Goal: Information Seeking & Learning: Learn about a topic

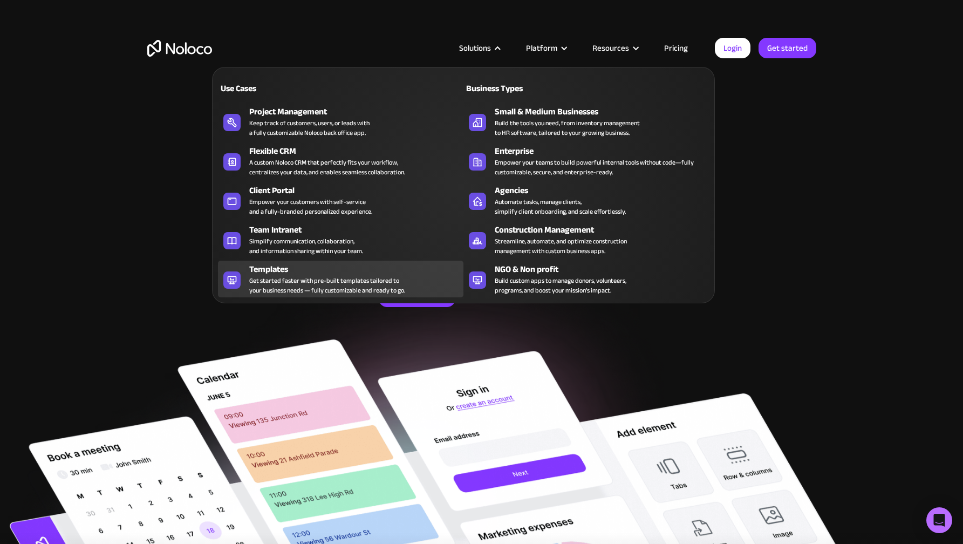
click at [276, 268] on div "Templates" at bounding box center [358, 269] width 219 height 13
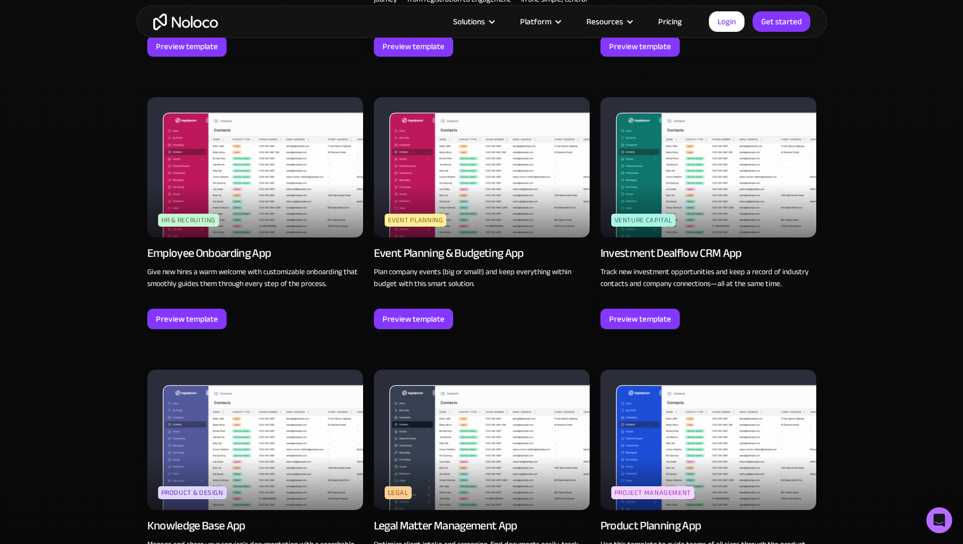
scroll to position [2497, 0]
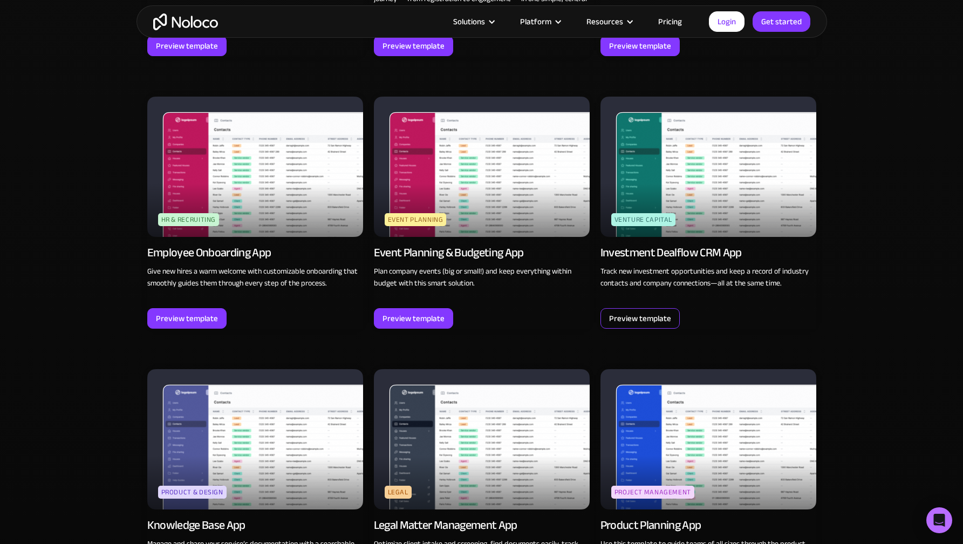
click at [642, 311] on div "Preview template" at bounding box center [640, 318] width 62 height 14
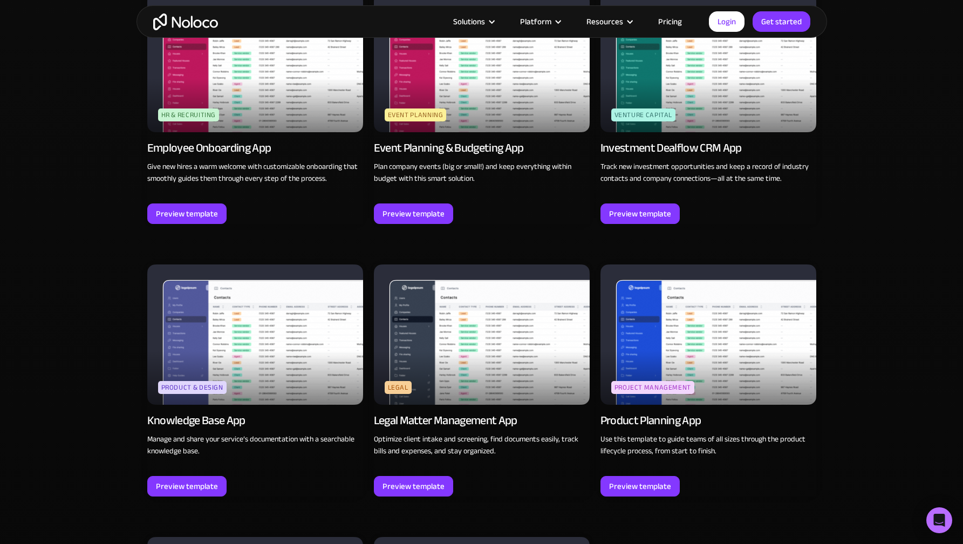
scroll to position [2603, 0]
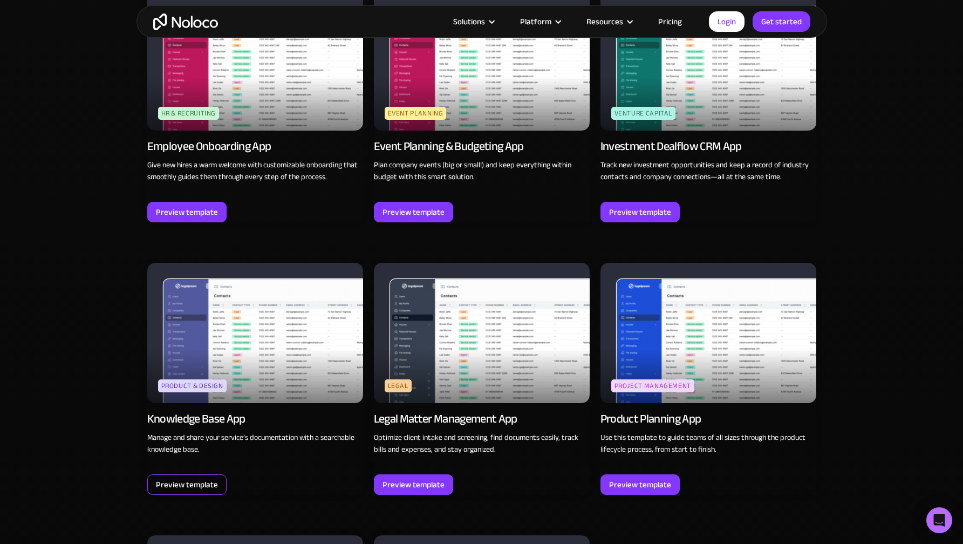
click at [201, 479] on div "Preview template" at bounding box center [187, 484] width 62 height 14
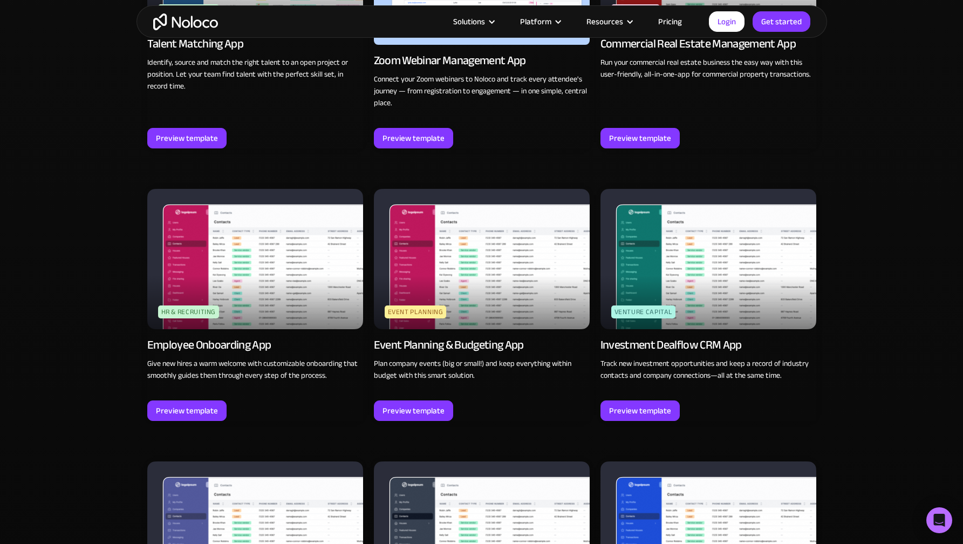
scroll to position [2308, 0]
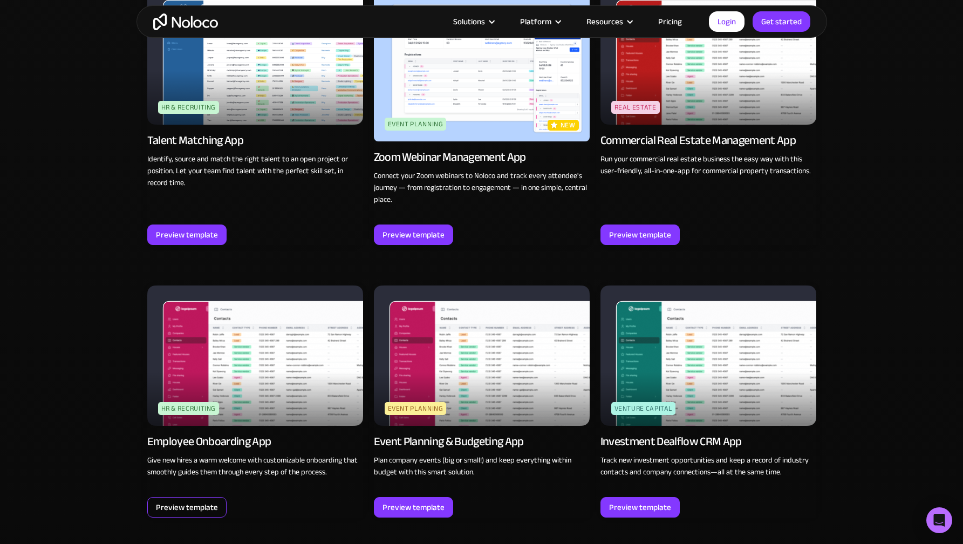
click at [203, 497] on div "Preview template" at bounding box center [186, 507] width 79 height 20
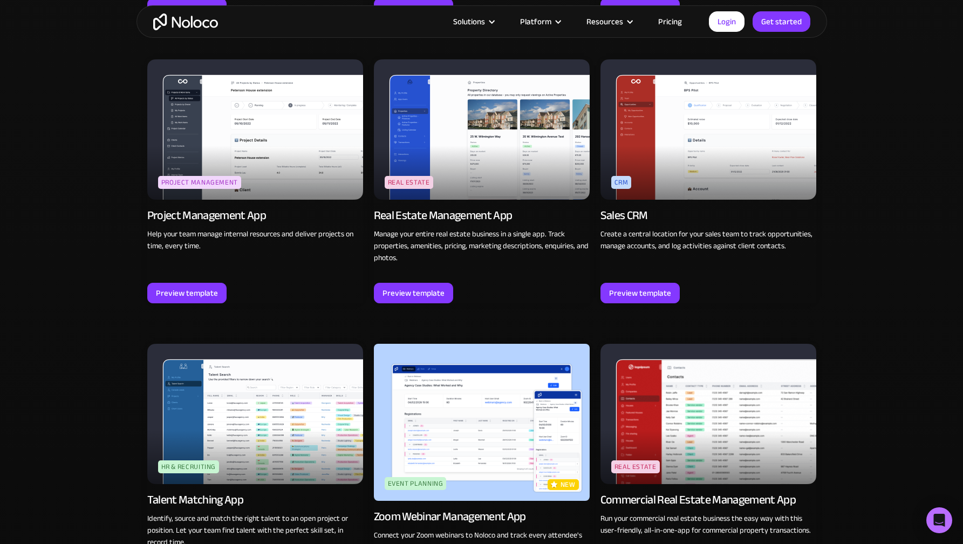
scroll to position [1943, 0]
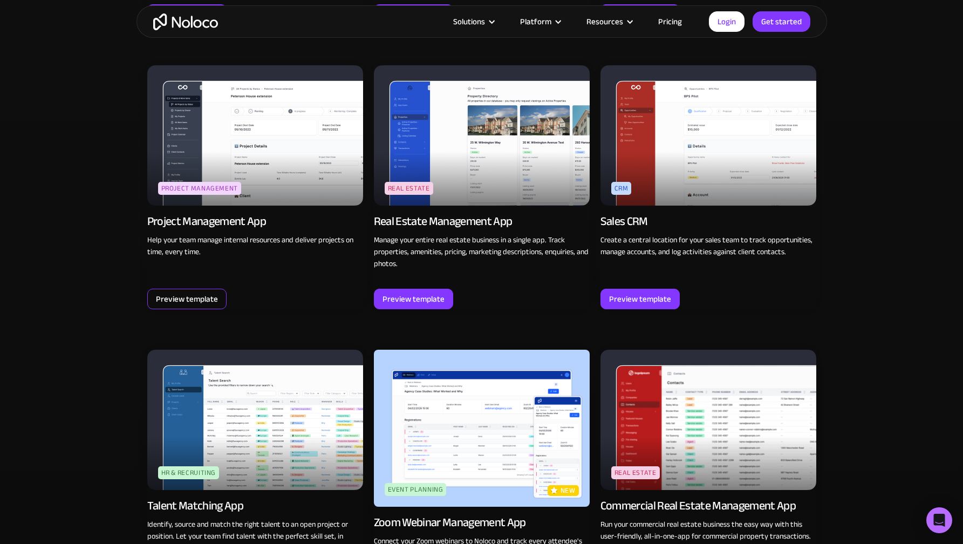
click at [199, 294] on div "Preview template" at bounding box center [187, 299] width 62 height 14
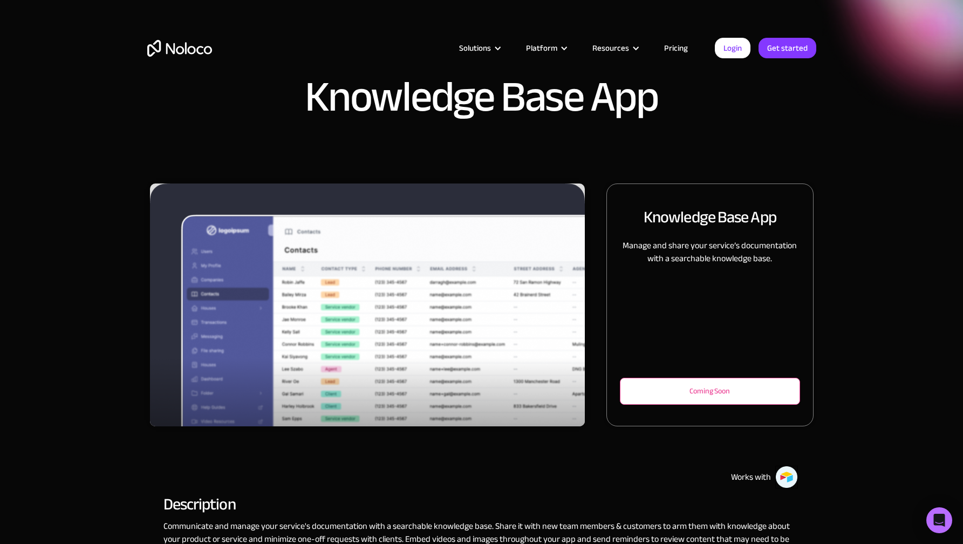
click at [679, 392] on div "Coming Soon" at bounding box center [710, 391] width 144 height 13
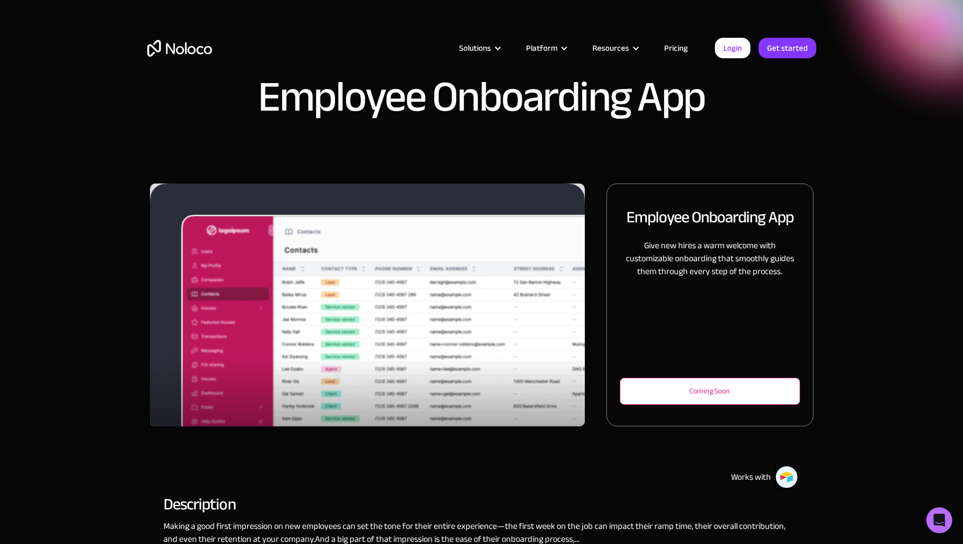
click at [661, 394] on div "Coming Soon" at bounding box center [710, 391] width 144 height 13
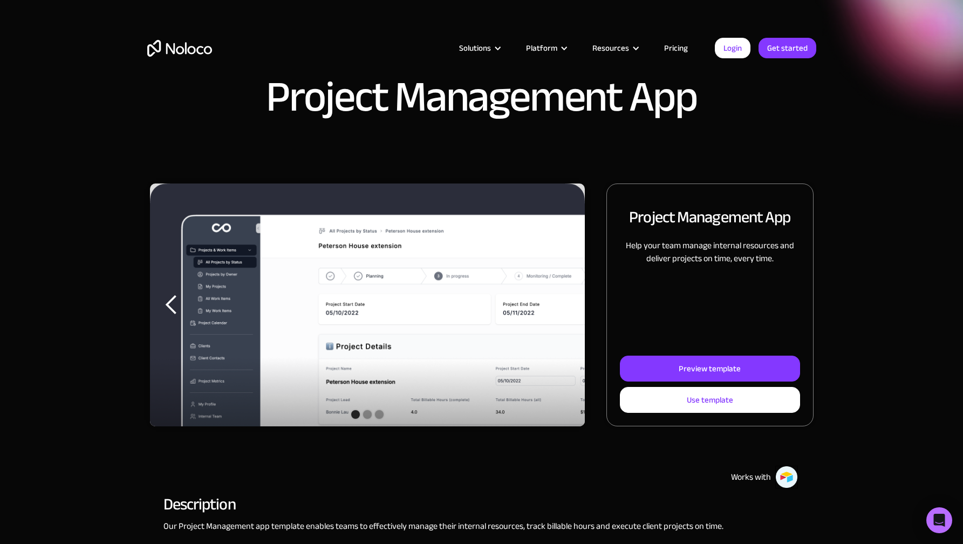
click at [174, 307] on div "previous slide" at bounding box center [172, 305] width 22 height 22
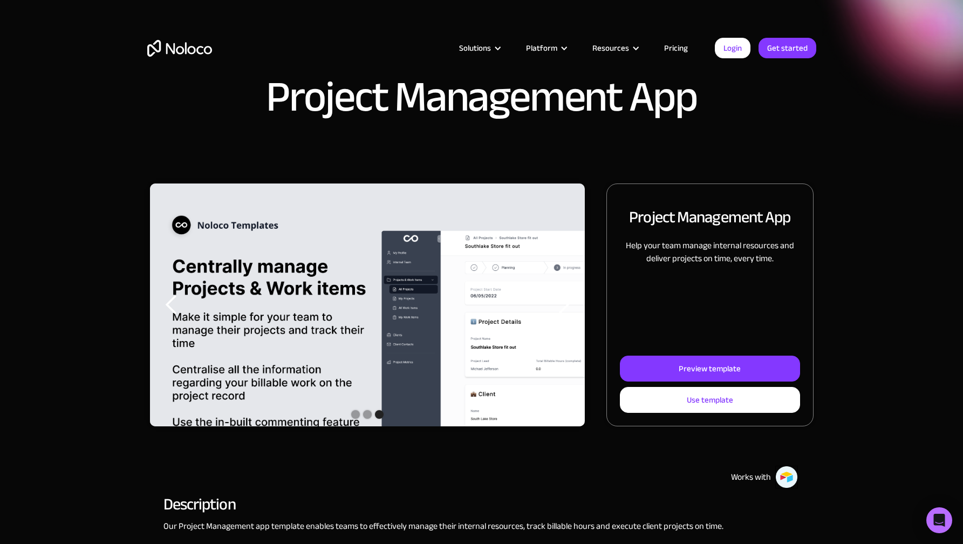
click at [578, 300] on div "next slide" at bounding box center [563, 304] width 43 height 243
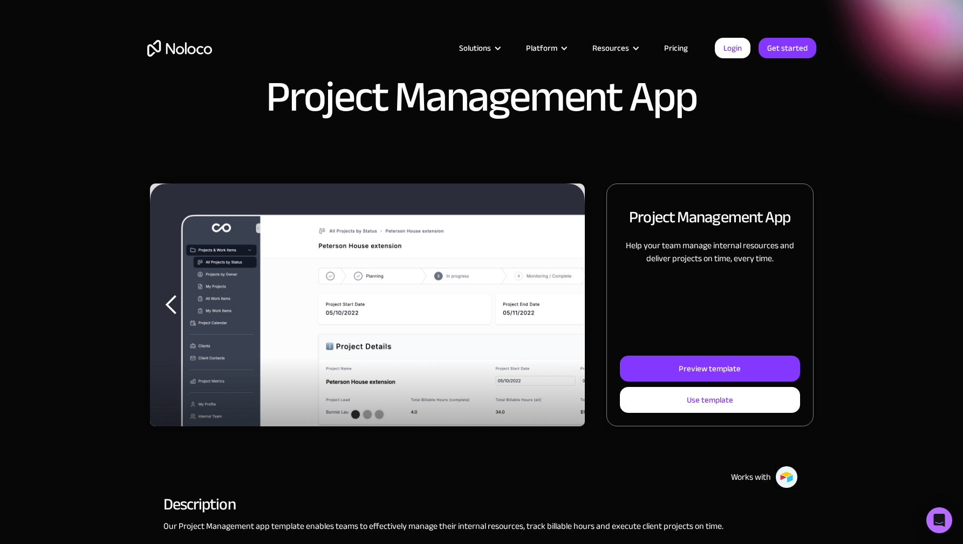
click at [578, 300] on div "next slide" at bounding box center [563, 304] width 43 height 243
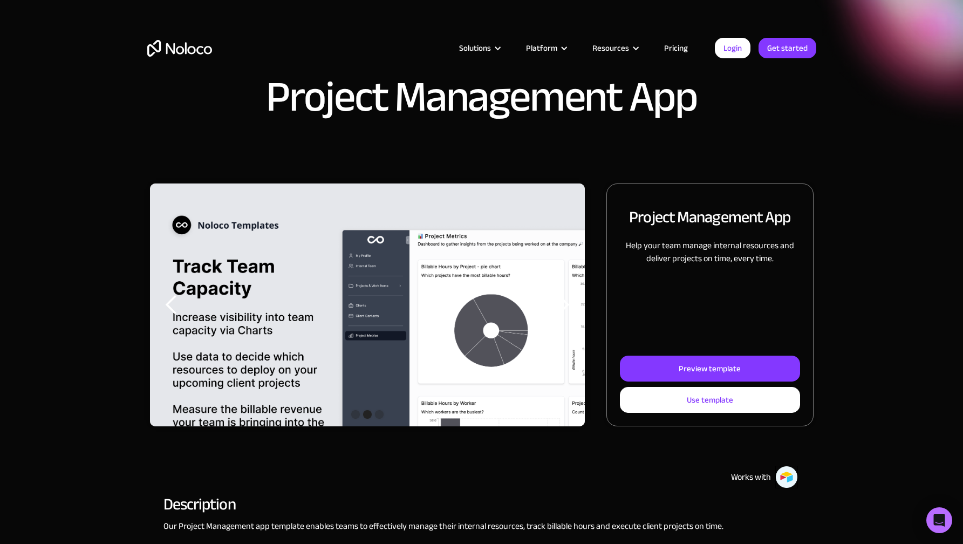
click at [578, 300] on div "next slide" at bounding box center [563, 304] width 43 height 243
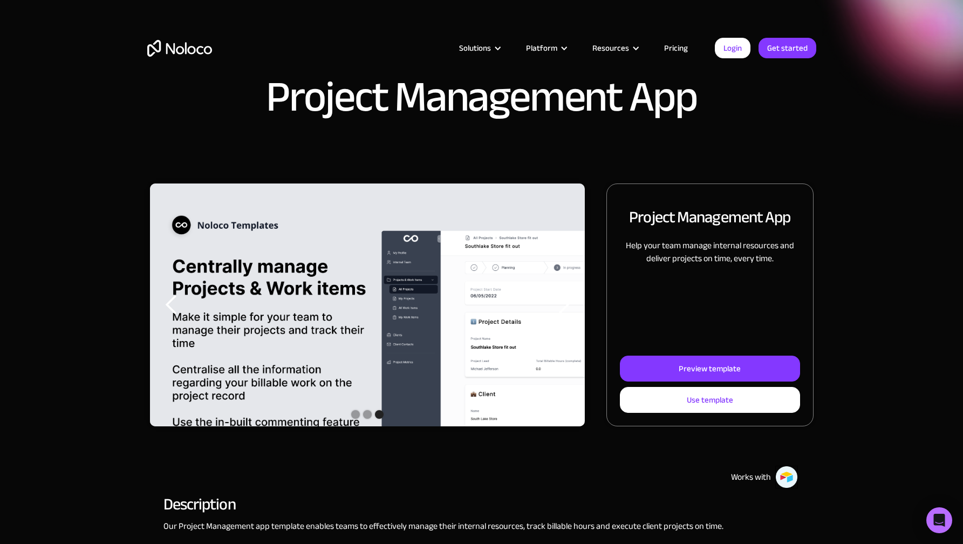
click at [155, 318] on div "previous slide" at bounding box center [171, 304] width 43 height 243
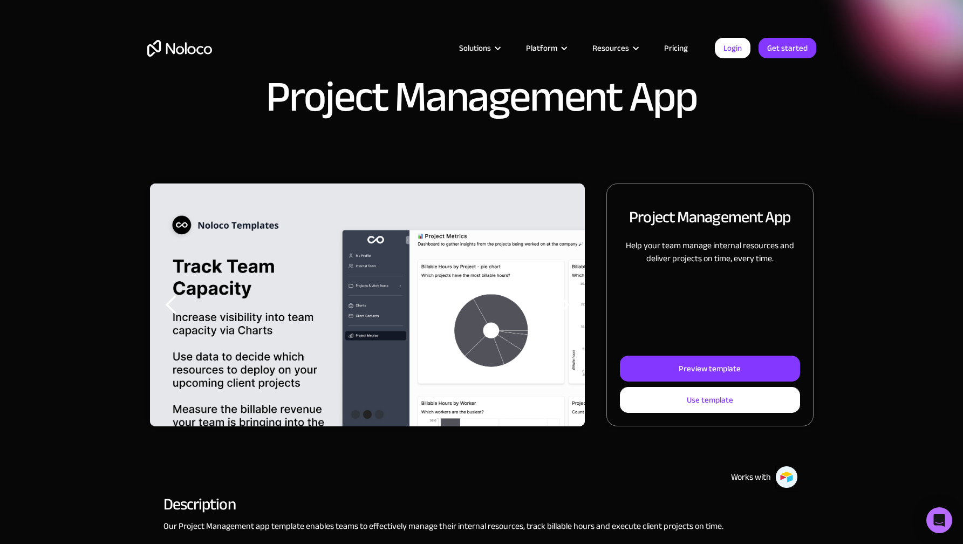
click at [182, 314] on div "previous slide" at bounding box center [171, 304] width 43 height 243
